Goal: Find specific page/section: Find specific page/section

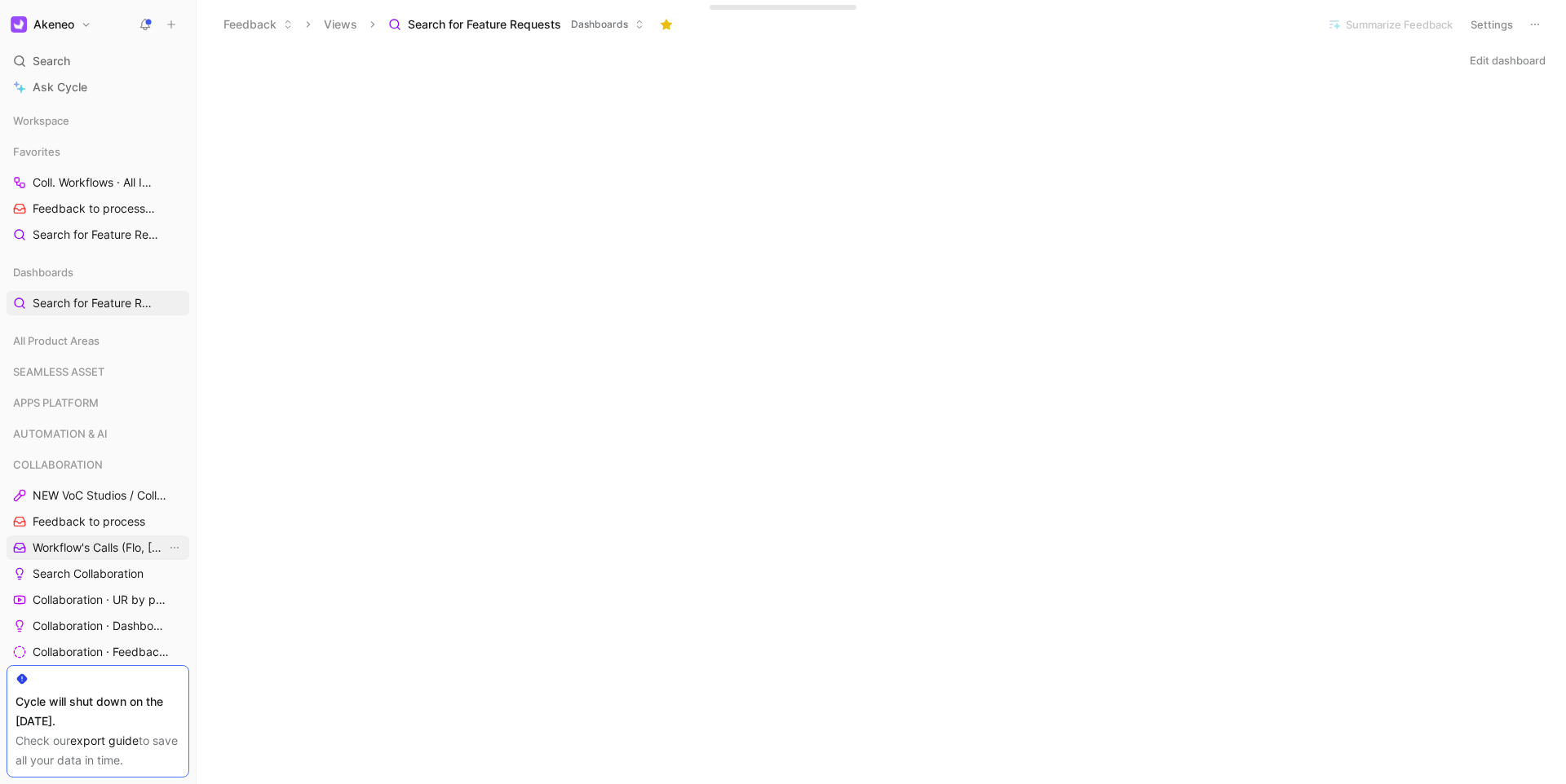
click at [78, 541] on span "Workflow's Calls (Flo, [PERSON_NAME], [PERSON_NAME])" at bounding box center [100, 547] width 134 height 16
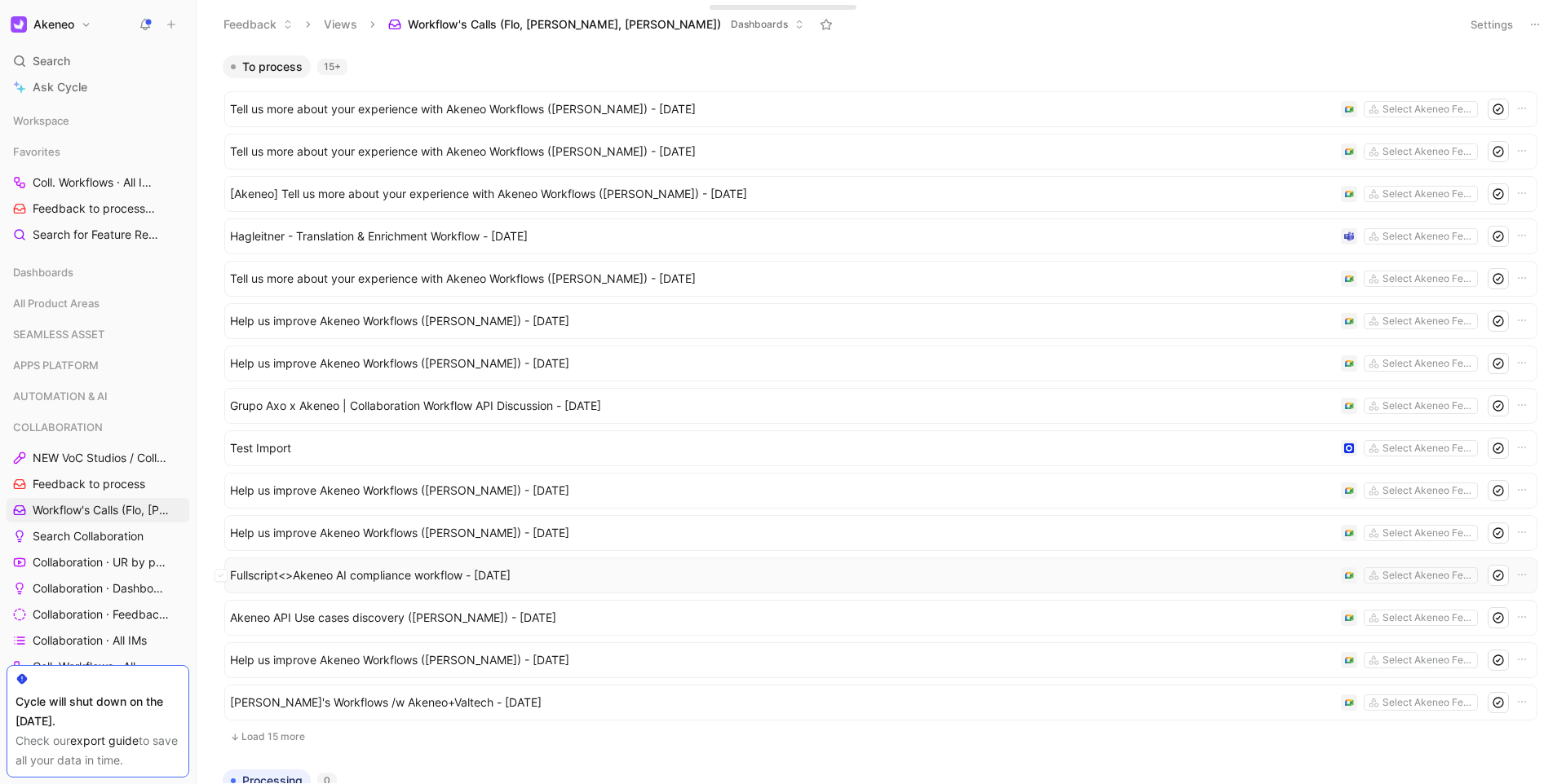
click at [361, 570] on span "Fullscript<>Akeneo AI compliance workflow - [DATE]" at bounding box center [782, 575] width 1105 height 20
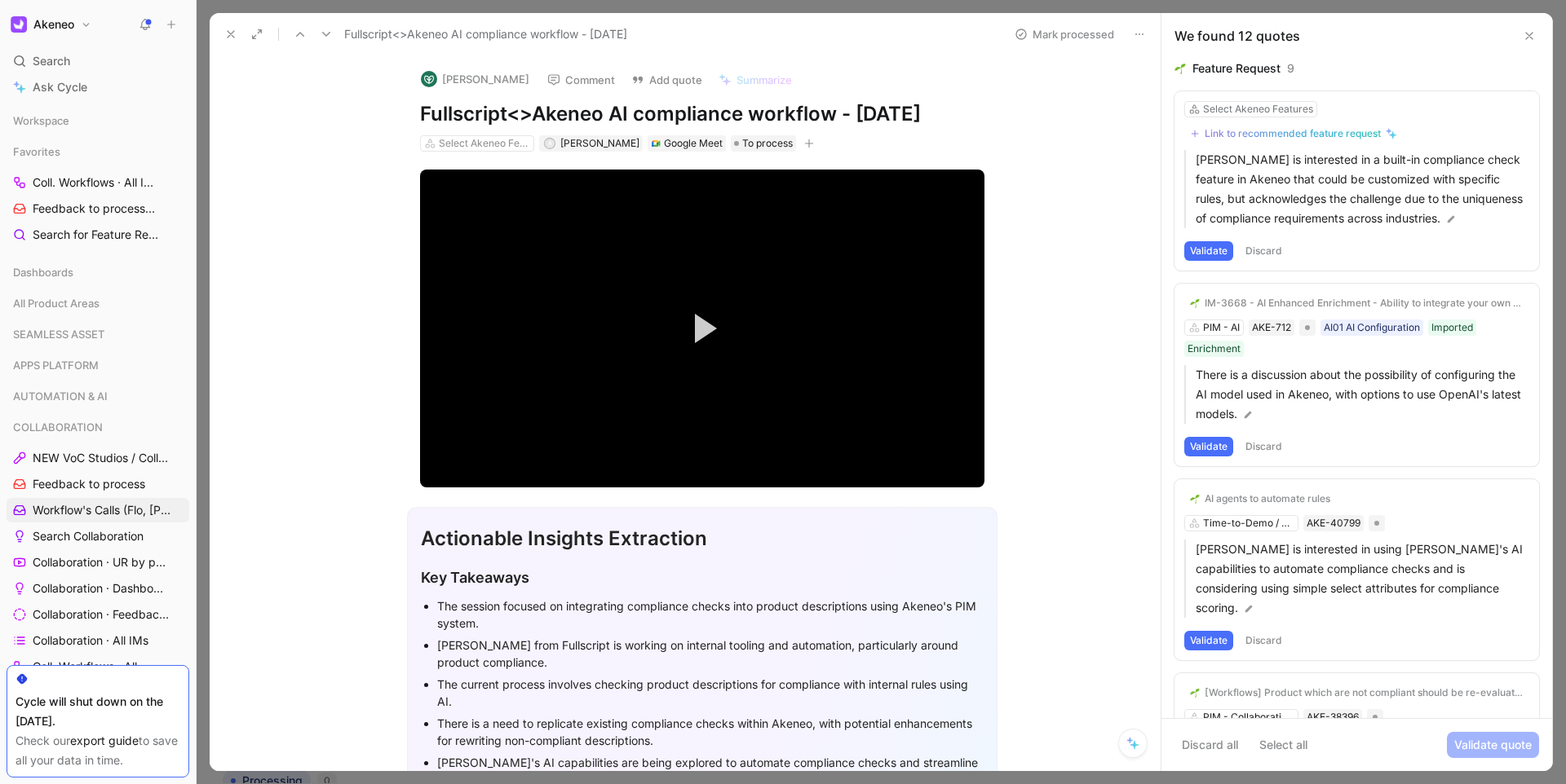
drag, startPoint x: 336, startPoint y: 127, endPoint x: 318, endPoint y: 101, distance: 31.6
click at [335, 130] on div "Casey Tokarchuk Comment Add quote Summarize Fullscript<>Akeneo AI compliance wo…" at bounding box center [686, 413] width 951 height 715
drag, startPoint x: 234, startPoint y: 35, endPoint x: 438, endPoint y: 15, distance: 205.0
click at [234, 35] on icon at bounding box center [231, 34] width 13 height 13
